Goal: Task Accomplishment & Management: Complete application form

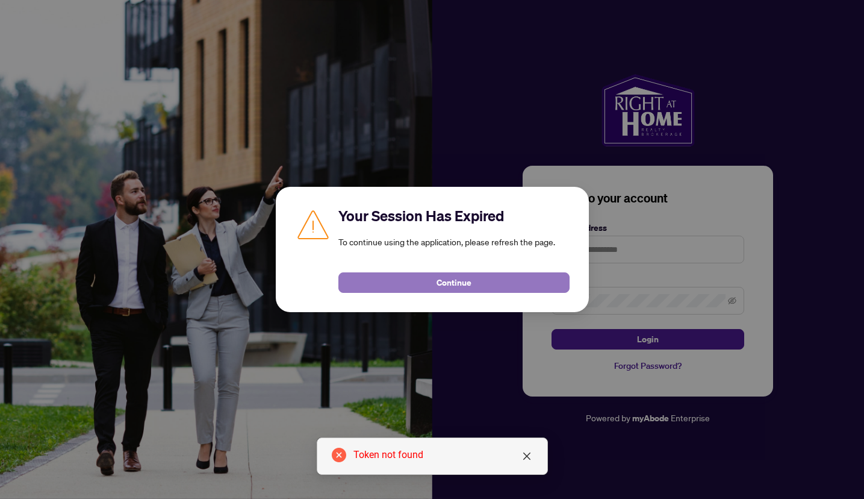
click at [411, 285] on button "Continue" at bounding box center [453, 282] width 231 height 20
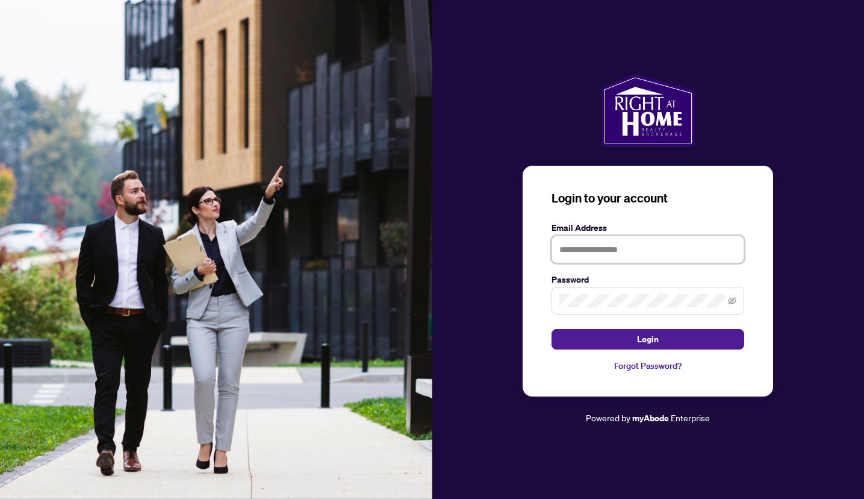
click at [558, 249] on input "text" at bounding box center [648, 250] width 193 height 28
type input "**********"
click at [552, 329] on button "Login" at bounding box center [648, 339] width 193 height 20
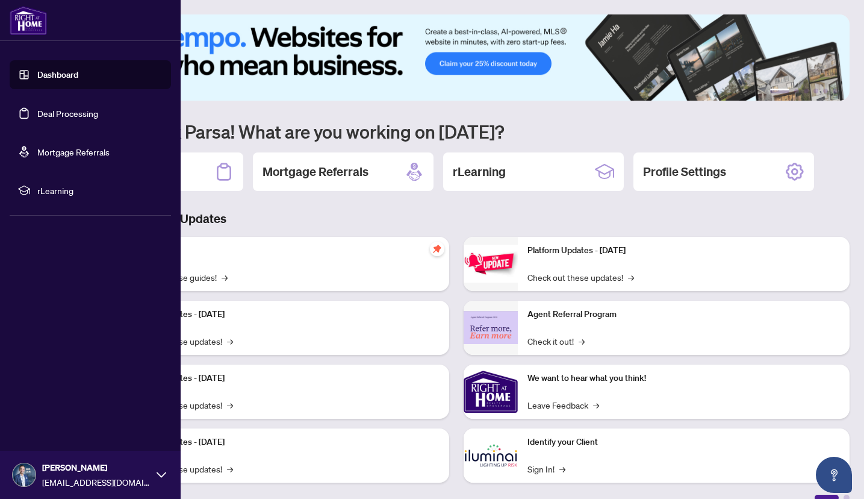
click at [58, 114] on link "Deal Processing" at bounding box center [67, 113] width 61 height 11
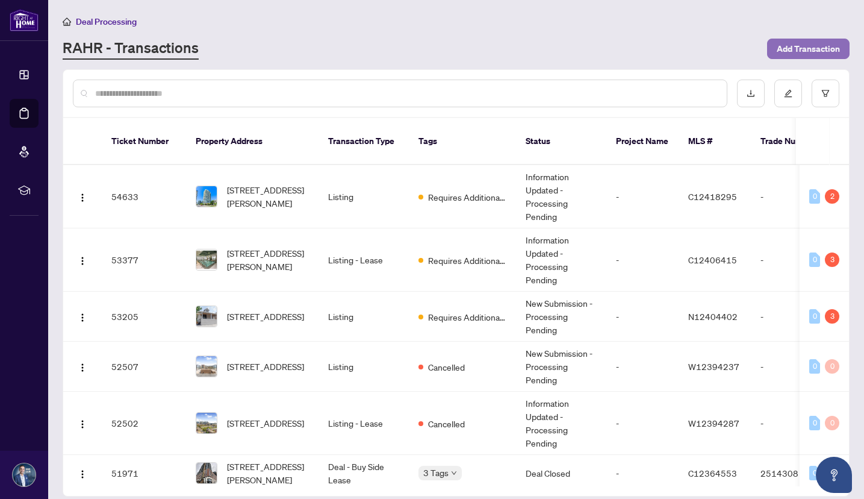
click at [814, 48] on span "Add Transaction" at bounding box center [808, 48] width 63 height 19
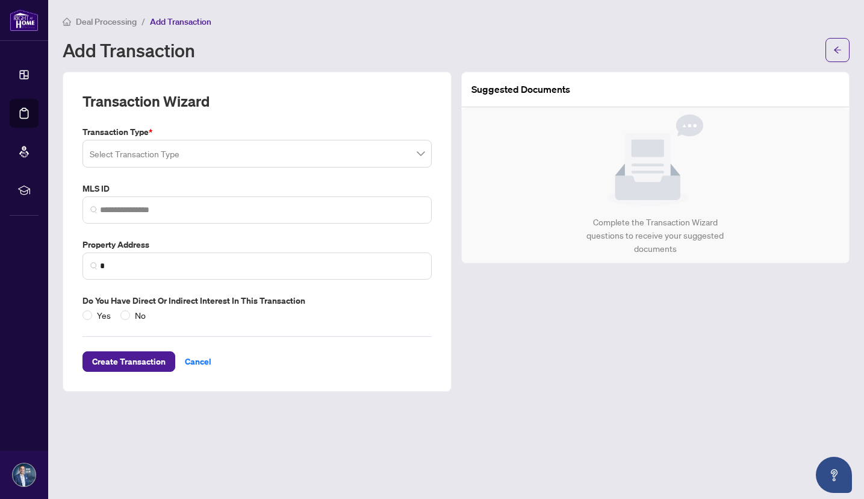
click at [314, 166] on input "search" at bounding box center [252, 155] width 324 height 27
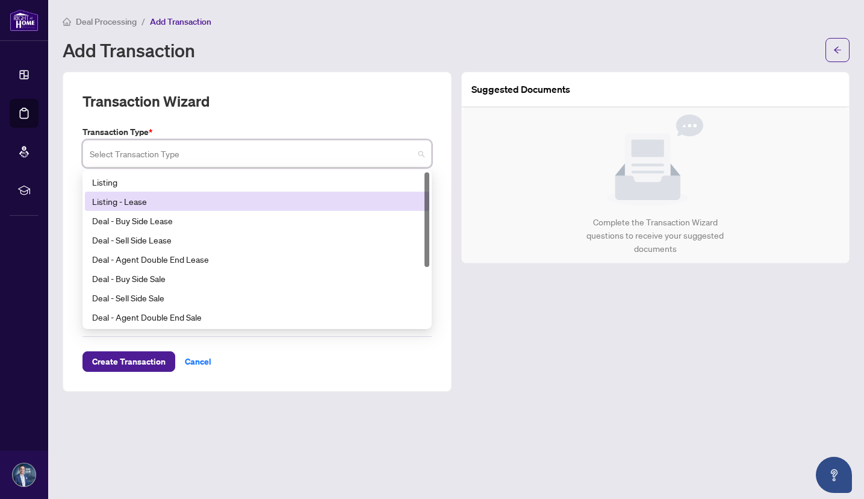
click at [260, 205] on div "Listing - Lease" at bounding box center [257, 201] width 330 height 13
